Goal: Find specific page/section: Find specific page/section

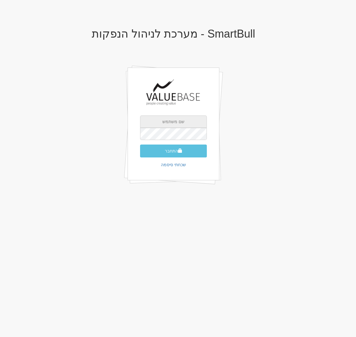
click at [165, 117] on input "text" at bounding box center [173, 121] width 67 height 12
type input "ohad@smartbull.co.il"
click at [140, 144] on button "התחבר" at bounding box center [173, 150] width 67 height 13
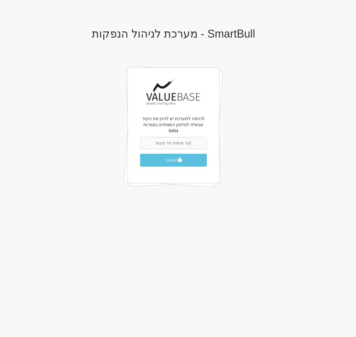
click at [181, 138] on input "text" at bounding box center [173, 143] width 67 height 12
click at [176, 137] on input "text" at bounding box center [173, 143] width 67 height 12
type input "955033"
click at [154, 154] on button "התחבר" at bounding box center [173, 160] width 67 height 13
click at [170, 154] on button "התחבר" at bounding box center [173, 160] width 67 height 13
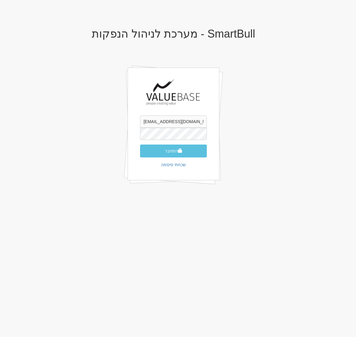
click at [140, 144] on button "התחבר" at bounding box center [173, 150] width 67 height 13
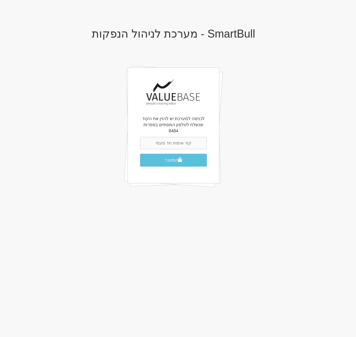
click at [166, 137] on input "text" at bounding box center [173, 143] width 67 height 12
type input "118737"
click at [140, 154] on button "התחבר" at bounding box center [173, 160] width 67 height 13
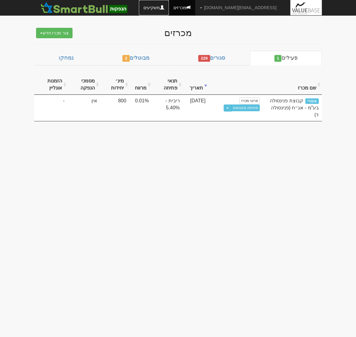
click at [169, 7] on link "משקיעים" at bounding box center [154, 7] width 30 height 15
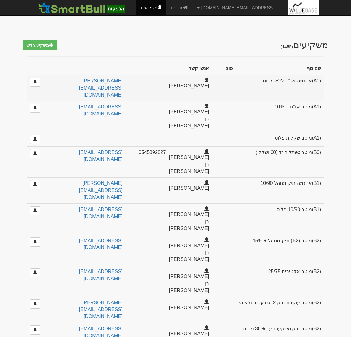
select select "25"
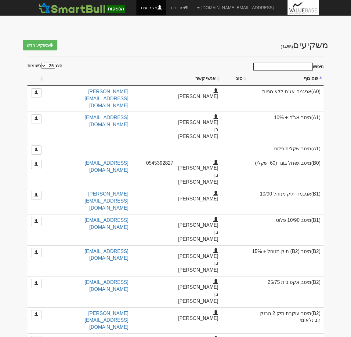
click at [296, 67] on input "חיפוש" at bounding box center [283, 67] width 60 height 8
type input "r"
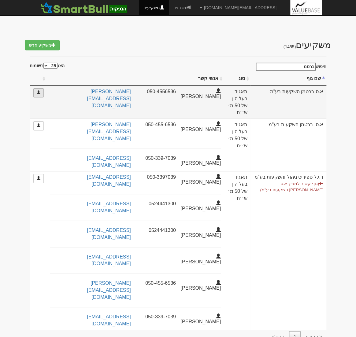
type input "ברטמ"
click at [42, 92] on link at bounding box center [38, 92] width 10 height 9
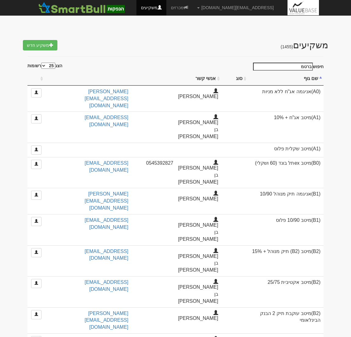
select select "25"
click at [303, 63] on input "ברטמ" at bounding box center [283, 67] width 60 height 8
click at [303, 64] on input "ברטמ" at bounding box center [283, 67] width 60 height 8
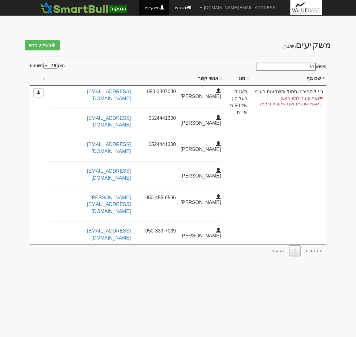
type input "ר.י"
click at [195, 6] on link "מכרזים" at bounding box center [182, 7] width 26 height 15
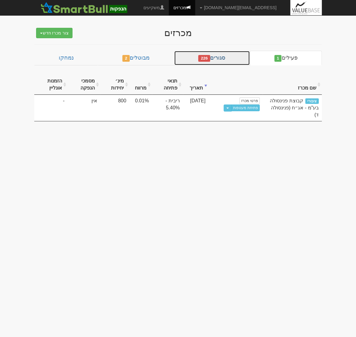
click at [221, 59] on link "סגורים 226" at bounding box center [212, 58] width 76 height 15
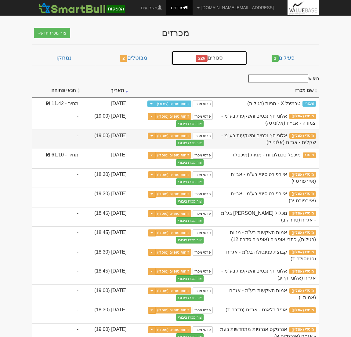
scroll to position [31, 0]
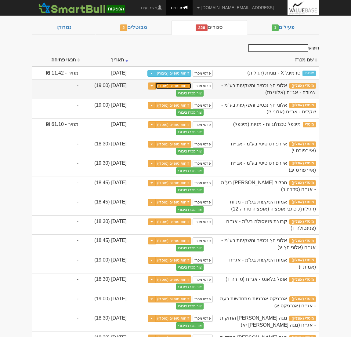
click at [181, 86] on link "דוחות סופיים (מוסדי)" at bounding box center [173, 85] width 36 height 7
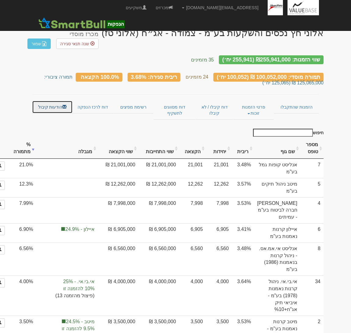
click at [50, 102] on link "הודעות קיבול" at bounding box center [52, 106] width 41 height 13
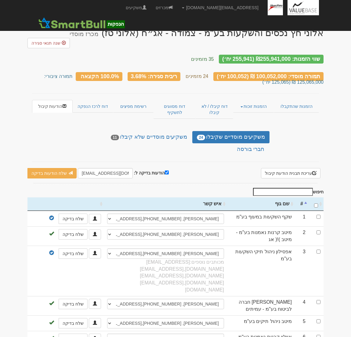
click at [280, 188] on input "חיפוש" at bounding box center [283, 192] width 60 height 8
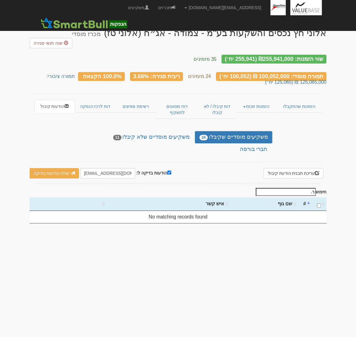
type input "ר"
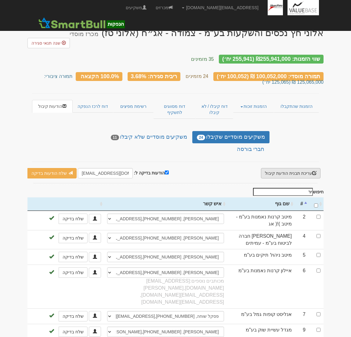
type input "י"
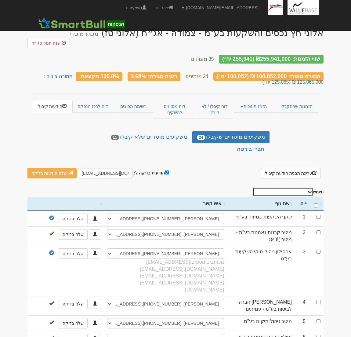
type input "א"
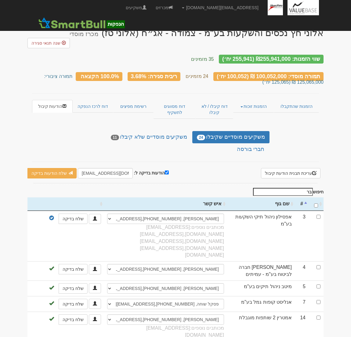
type input "ב"
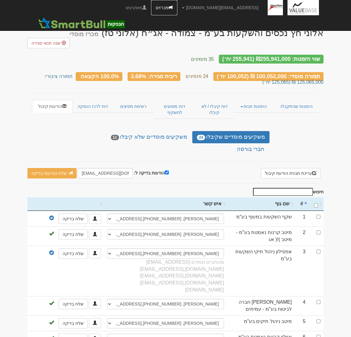
click at [177, 5] on link "מכרזים" at bounding box center [164, 7] width 26 height 15
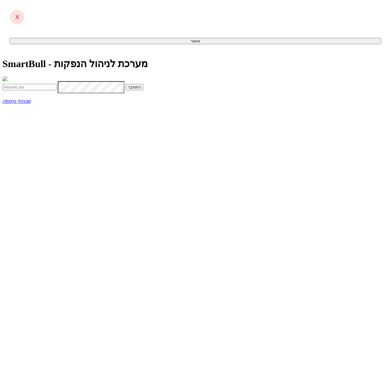
click at [57, 90] on input "text" at bounding box center [29, 87] width 54 height 6
type input "[EMAIL_ADDRESS][DOMAIN_NAME]"
click at [143, 90] on button "התחבר" at bounding box center [135, 87] width 18 height 6
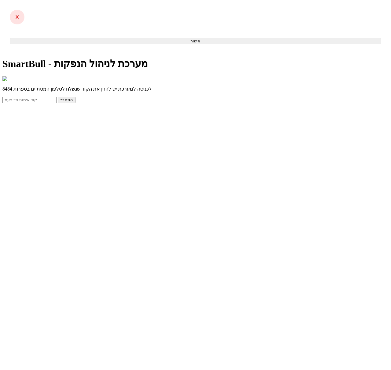
click at [57, 103] on input "text" at bounding box center [29, 100] width 54 height 6
type input "430498"
click at [75, 103] on button "התחבר" at bounding box center [67, 100] width 18 height 6
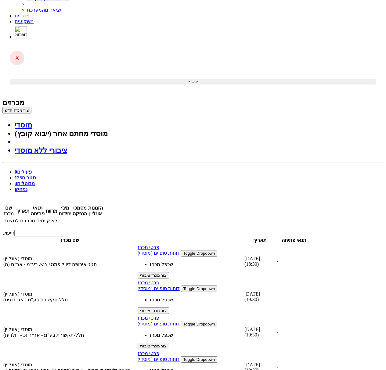
scroll to position [36, 0]
